Goal: Information Seeking & Learning: Stay updated

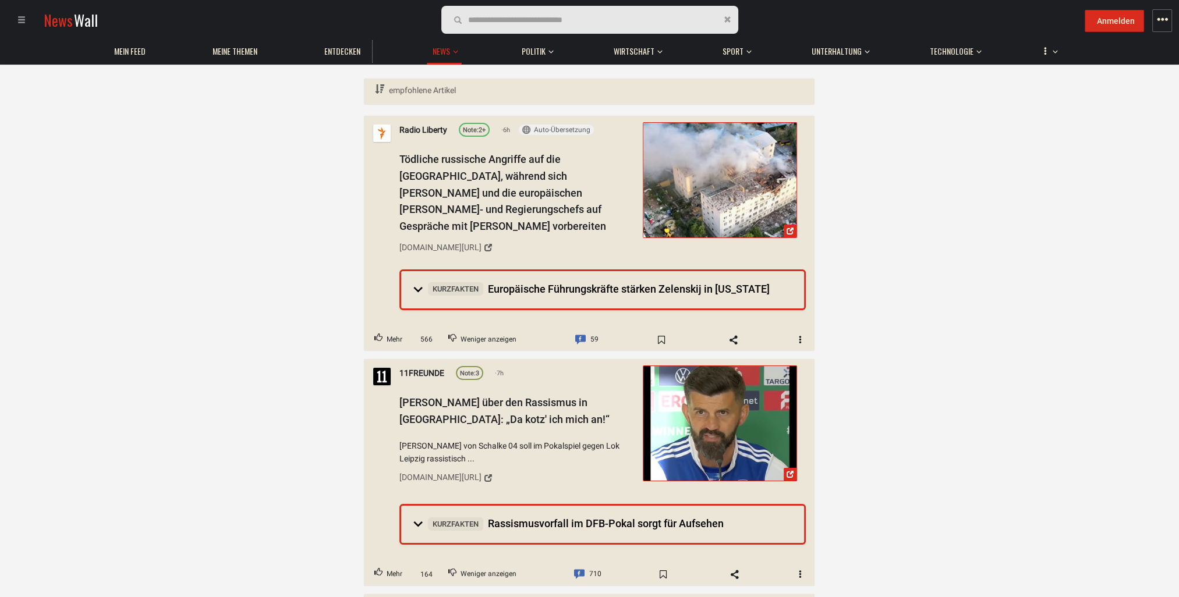
drag, startPoint x: 75, startPoint y: 469, endPoint x: 89, endPoint y: 444, distance: 27.9
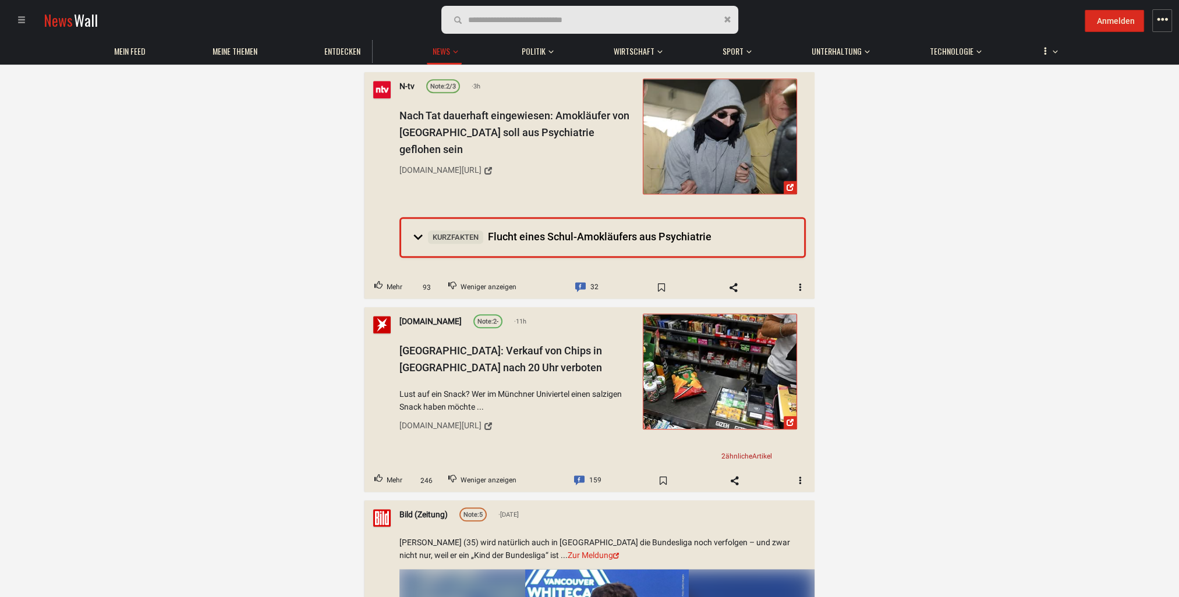
scroll to position [1688, 0]
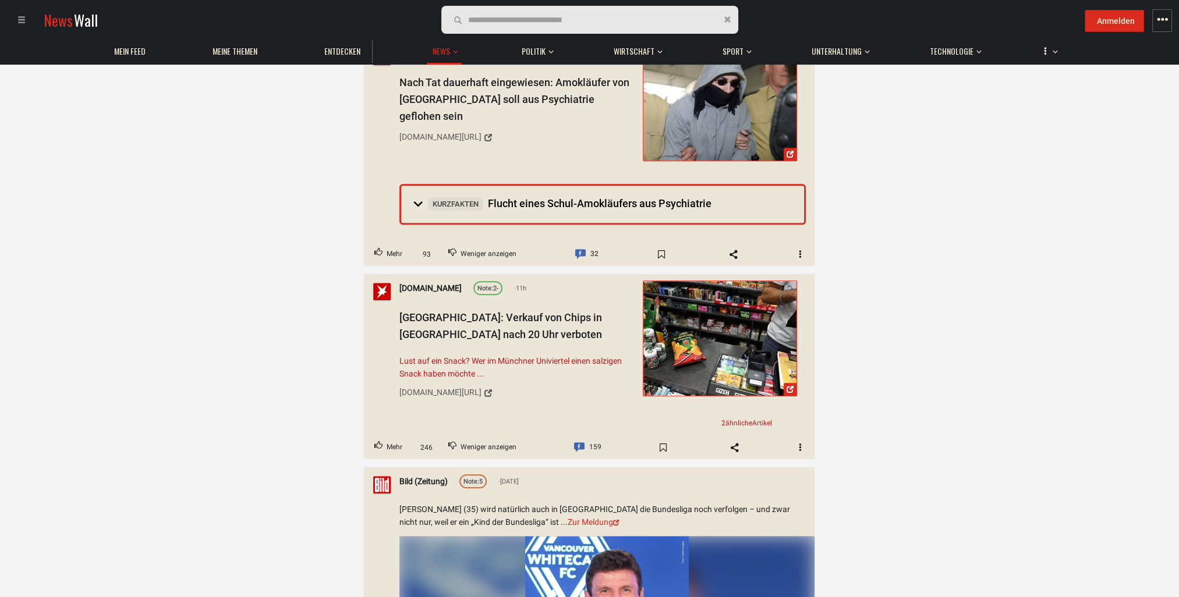
click at [477, 355] on span "Lust auf ein Snack? Wer im Münchner Univiertel einen salzigen Snack haben möcht…" at bounding box center [516, 368] width 235 height 26
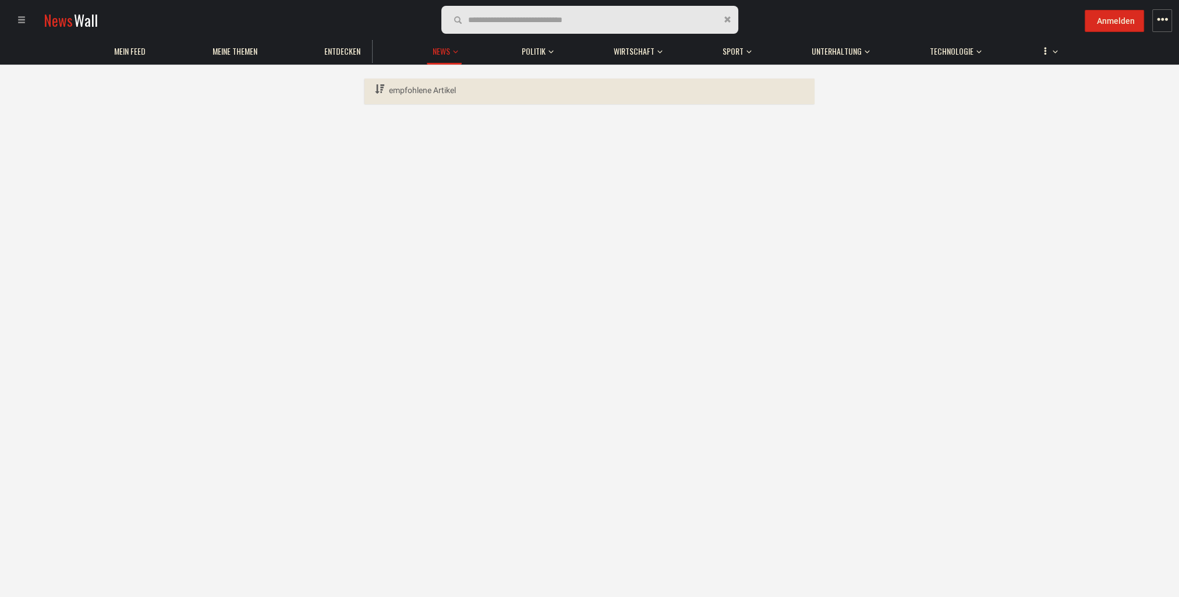
scroll to position [0, 0]
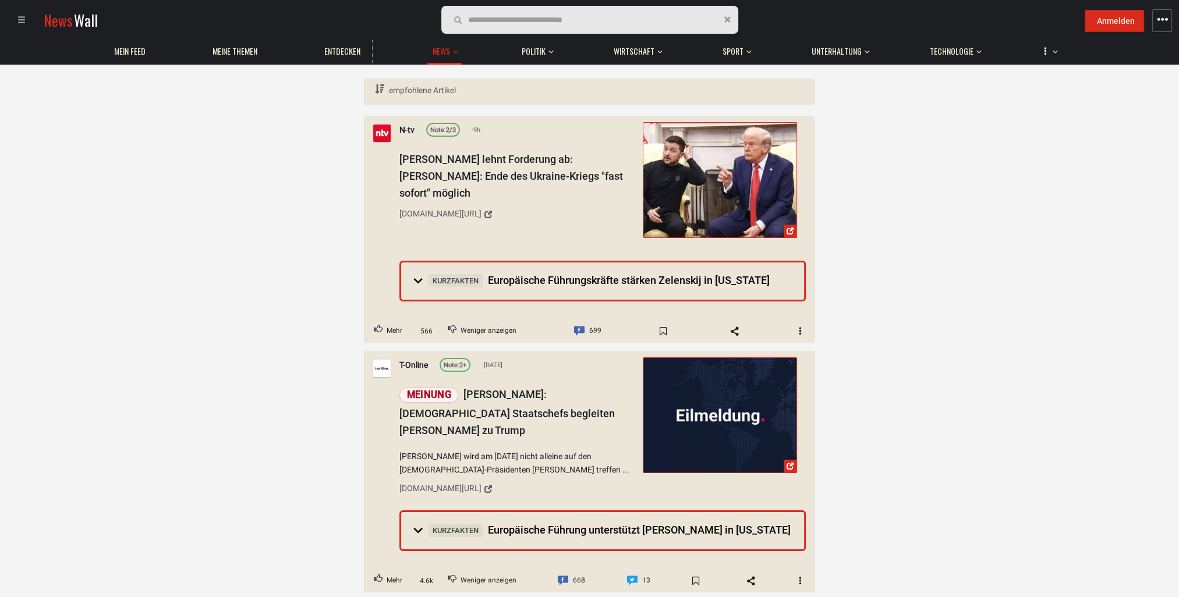
drag, startPoint x: 355, startPoint y: 390, endPoint x: 904, endPoint y: 479, distance: 556.2
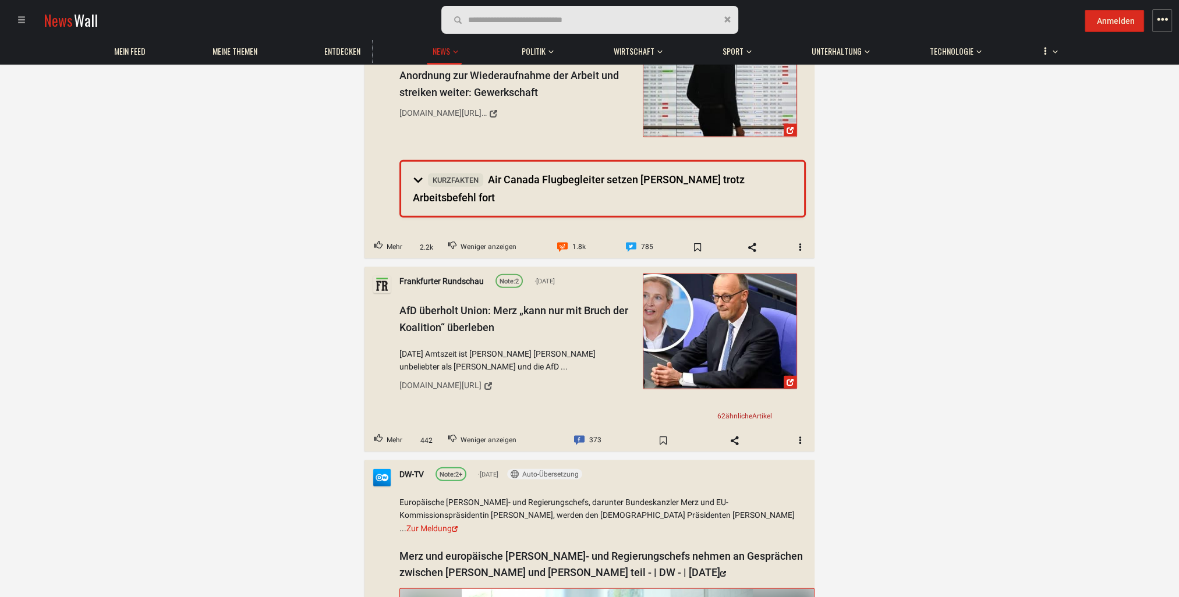
scroll to position [3610, 0]
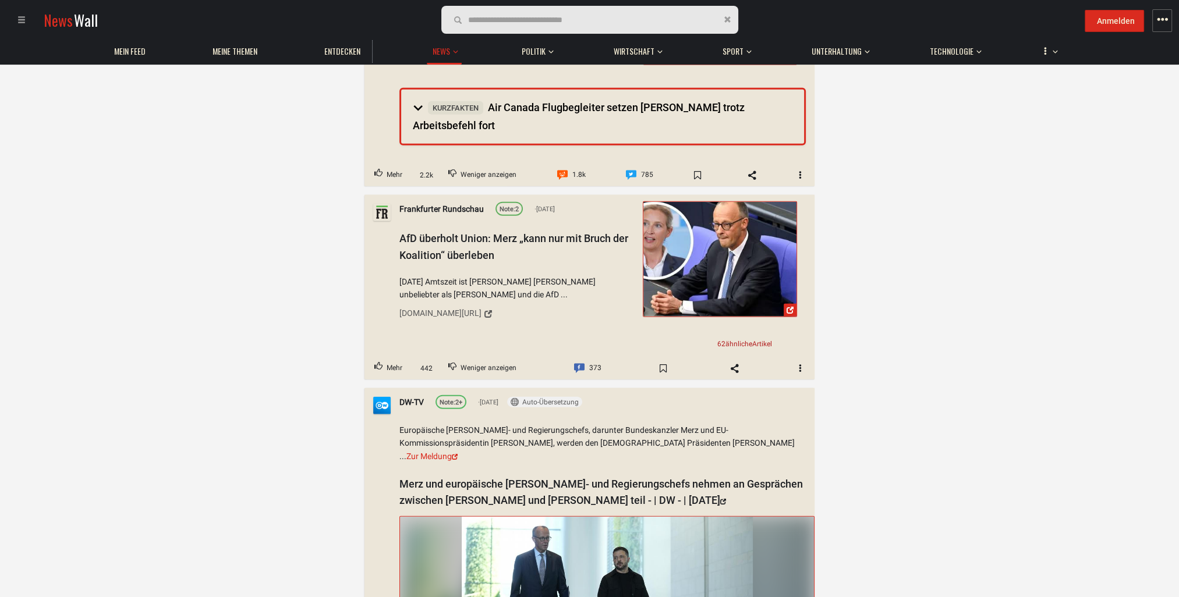
drag, startPoint x: 538, startPoint y: 240, endPoint x: 321, endPoint y: 193, distance: 221.7
drag, startPoint x: 321, startPoint y: 193, endPoint x: 203, endPoint y: 201, distance: 119.1
click at [440, 232] on span "AfD überholt Union: Merz „kann nur mit Bruch der Koalition“ überleben" at bounding box center [513, 246] width 229 height 29
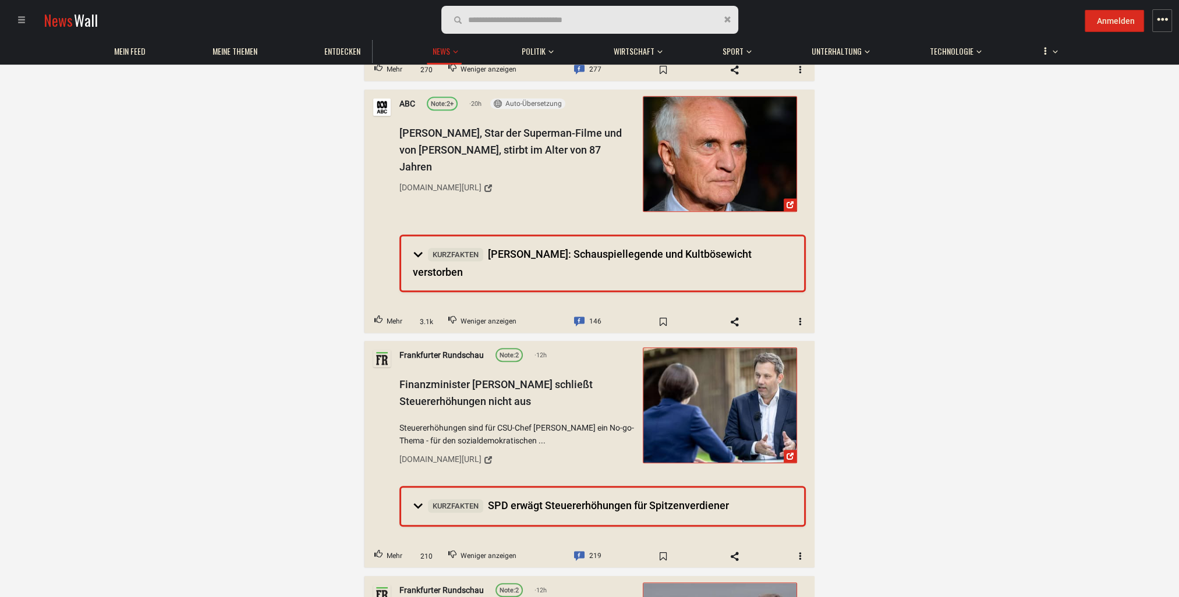
scroll to position [757, 0]
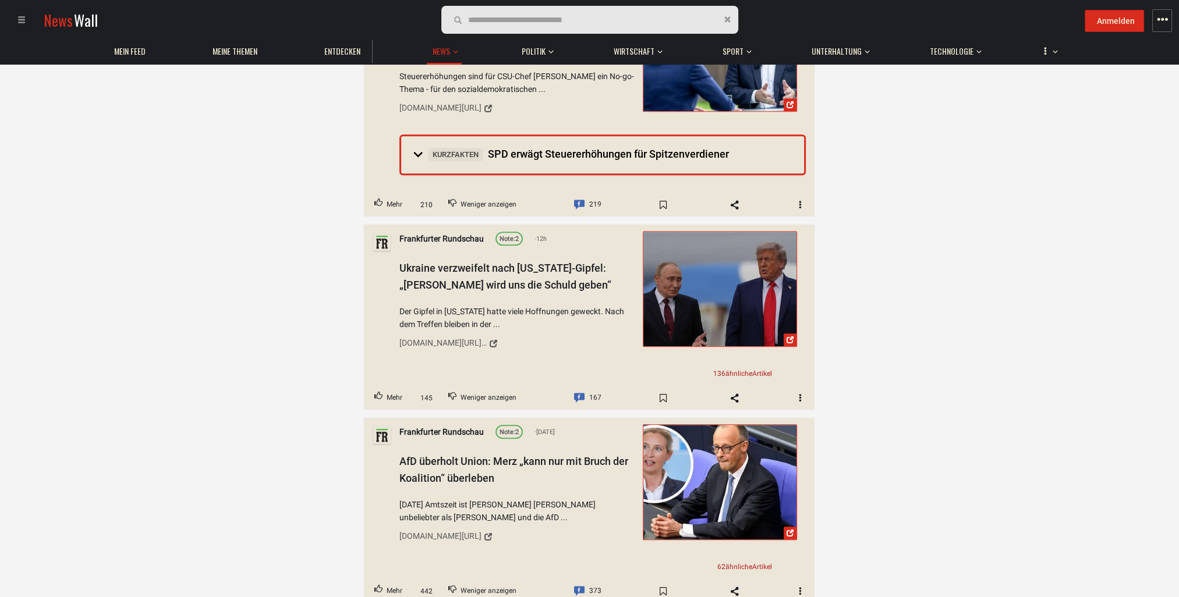
scroll to position [1281, 0]
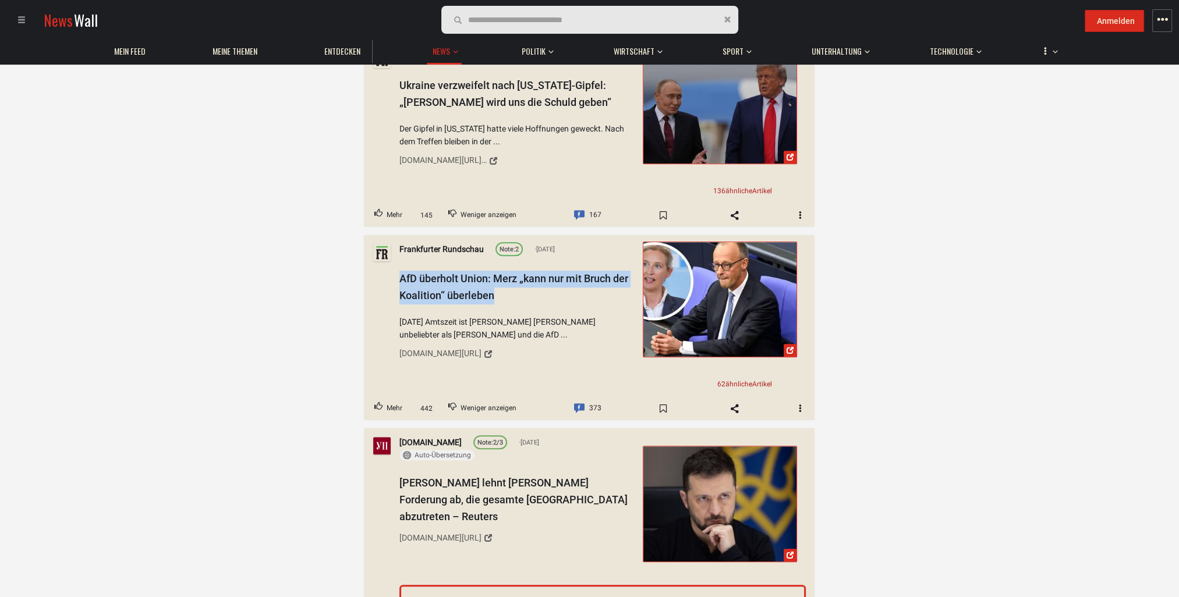
drag, startPoint x: 394, startPoint y: 257, endPoint x: 526, endPoint y: 277, distance: 134.2
click at [526, 277] on div "Frankfurter Rundschau Note: [DATE] AfD überholt Union: Merz „kann nur mit Bruch…" at bounding box center [589, 316] width 450 height 162
